Goal: Check status: Check status

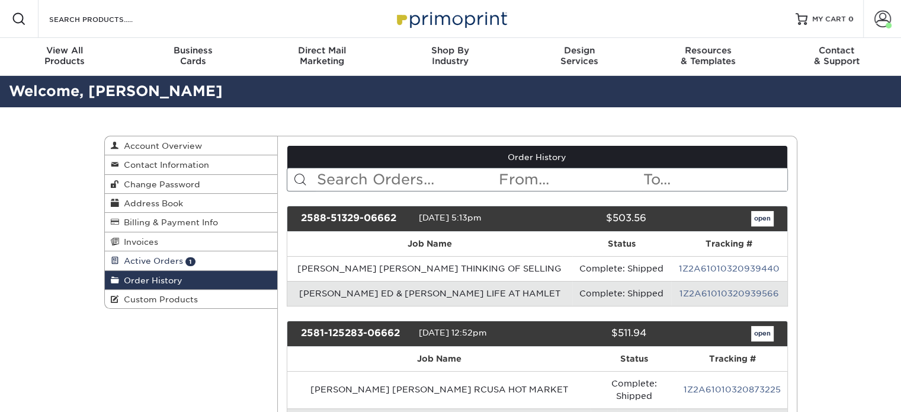
click at [196, 270] on link "Active Orders 1" at bounding box center [191, 260] width 173 height 19
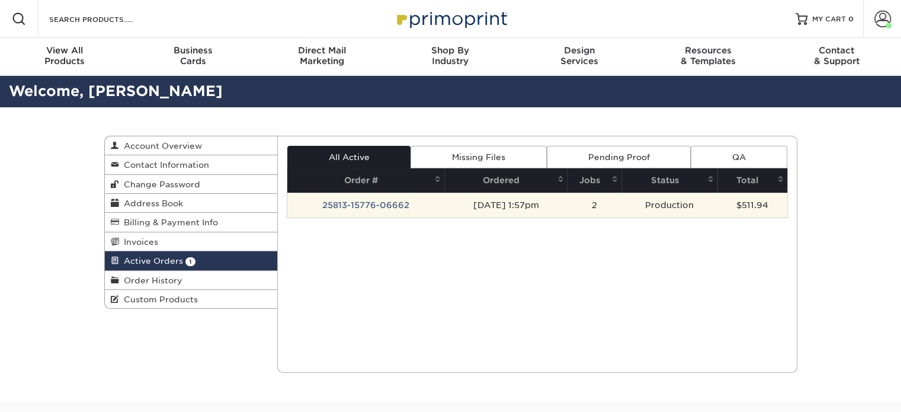
click at [385, 205] on td "25813-15776-06662" at bounding box center [365, 205] width 157 height 25
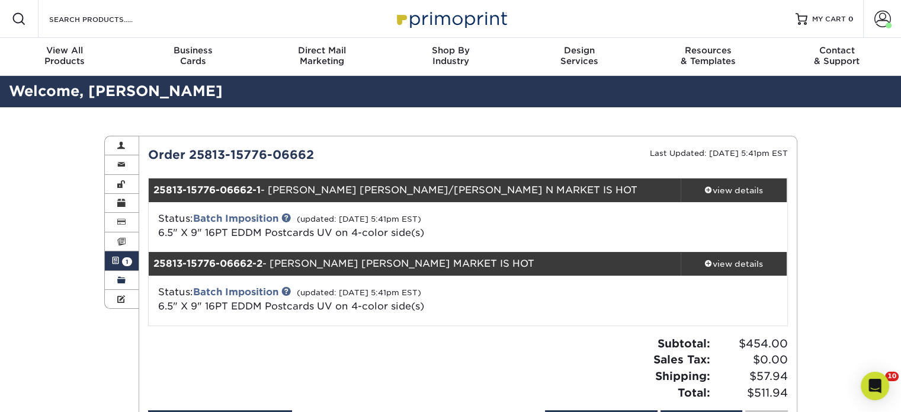
click at [112, 281] on link "Order History" at bounding box center [122, 280] width 34 height 19
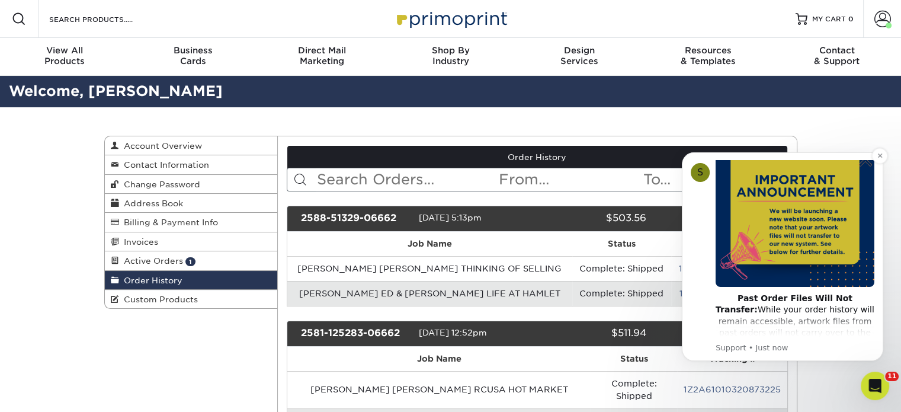
scroll to position [59, 0]
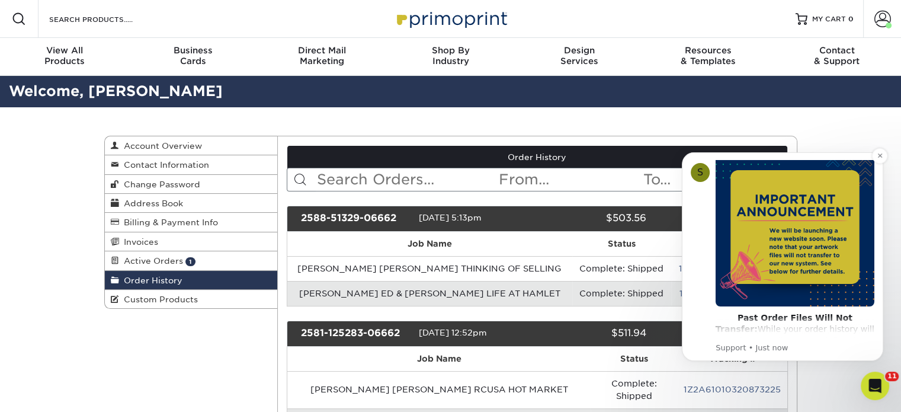
click at [821, 186] on img "Message content" at bounding box center [795, 227] width 159 height 159
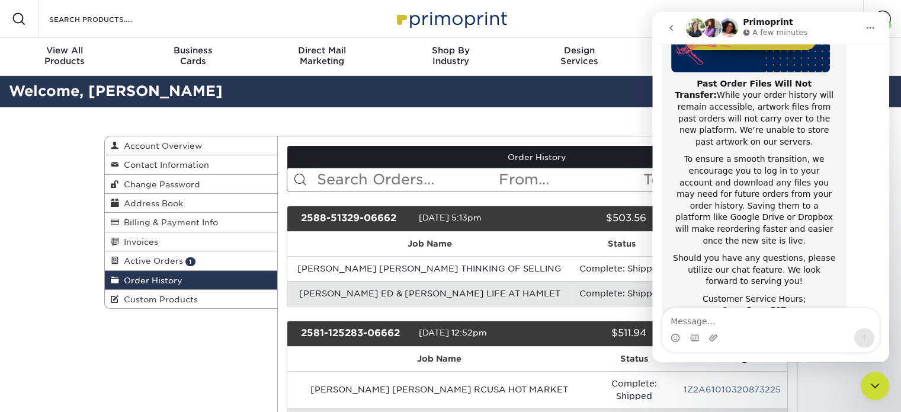
scroll to position [225, 0]
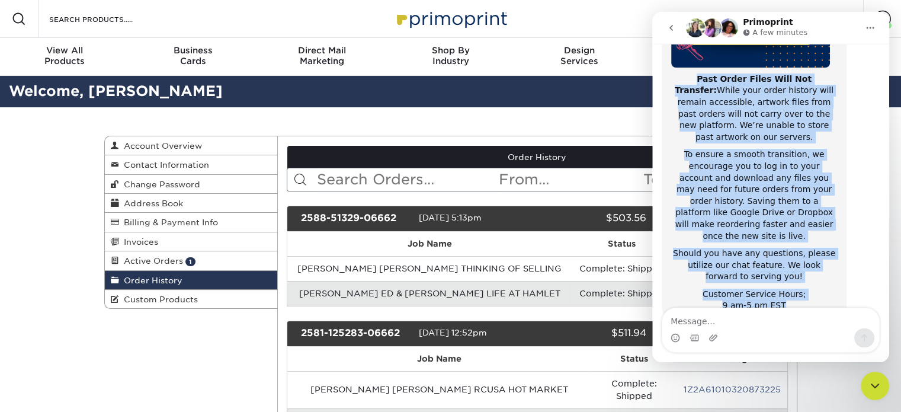
drag, startPoint x: 787, startPoint y: 273, endPoint x: 688, endPoint y: 75, distance: 221.0
click at [674, 57] on div "Notice - Account Changes Coming Soon ​ Past Order Files Will Not Transfer: Whil…" at bounding box center [754, 90] width 166 height 444
copy div "Past Order Files Will Not Transfer: While your order history will remain access…"
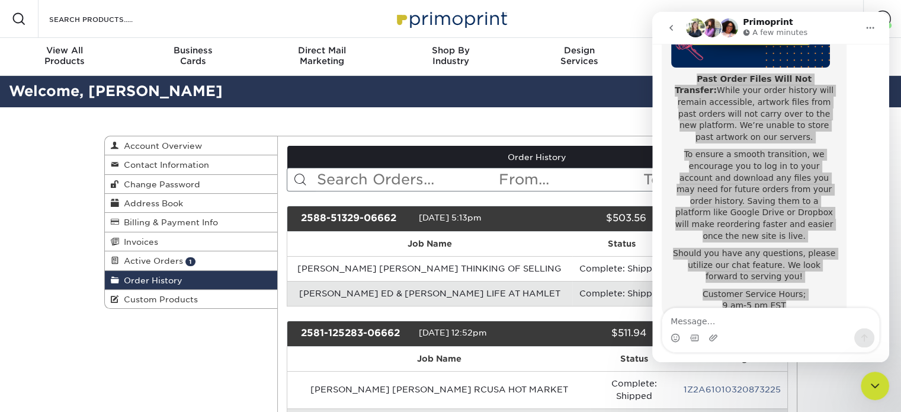
scroll to position [47, 0]
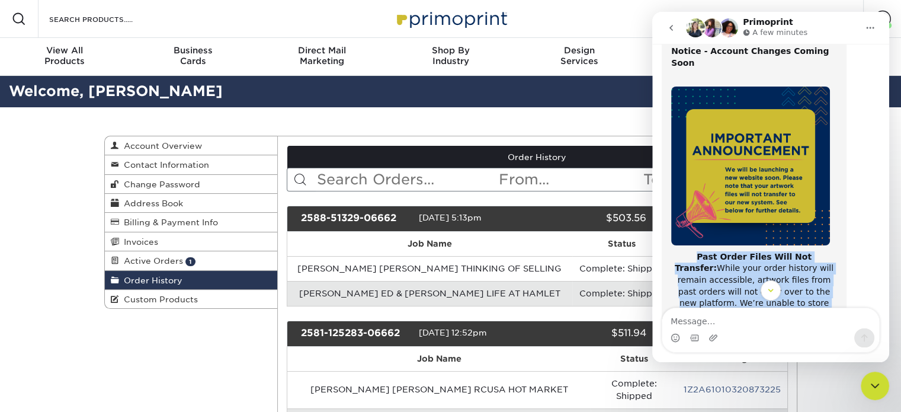
click at [723, 152] on img "Support says…" at bounding box center [750, 166] width 159 height 159
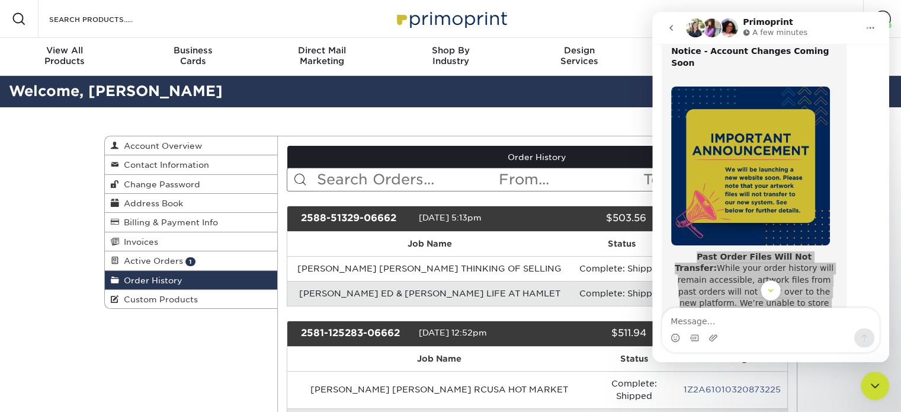
scroll to position [0, 0]
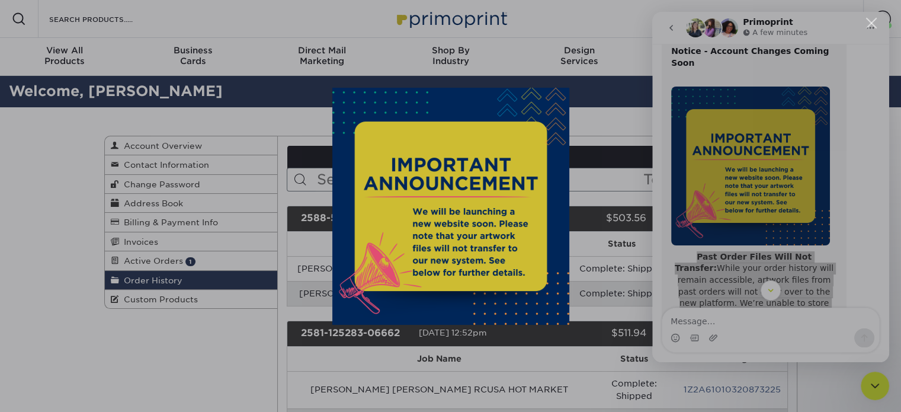
click at [876, 12] on div "Intercom messenger" at bounding box center [450, 206] width 901 height 412
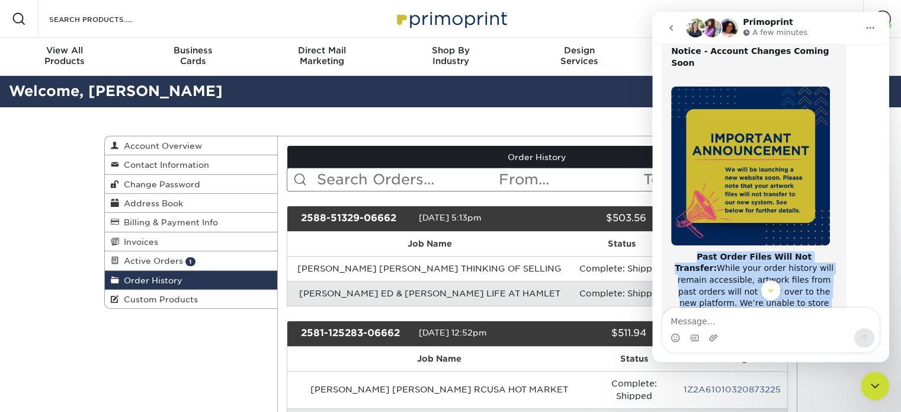
click at [875, 25] on button "Home" at bounding box center [870, 28] width 23 height 23
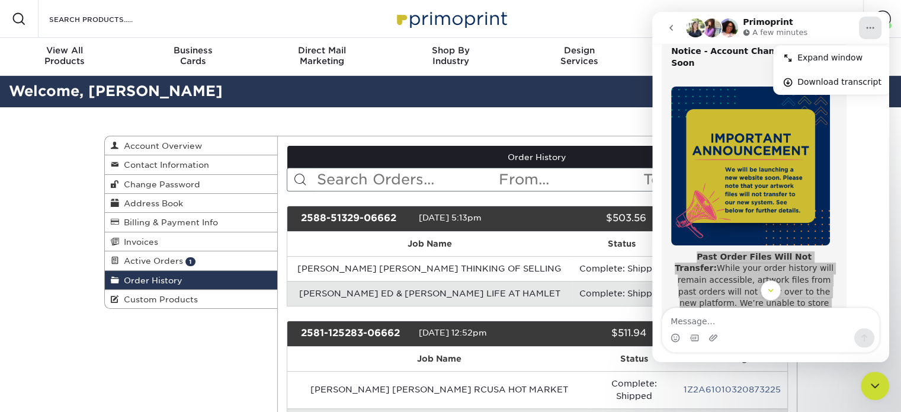
click at [815, 2] on link "MY CART 0" at bounding box center [825, 19] width 58 height 38
